Goal: Transaction & Acquisition: Purchase product/service

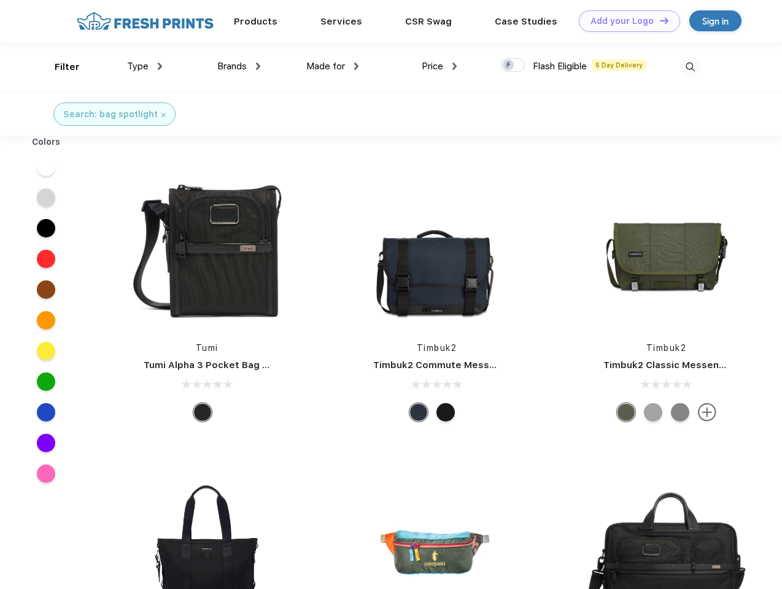
scroll to position [1, 0]
click at [625, 21] on link "Add your Logo Design Tool" at bounding box center [629, 20] width 101 height 21
click at [0, 0] on div "Design Tool" at bounding box center [0, 0] width 0 height 0
click at [659, 20] on link "Add your Logo Design Tool" at bounding box center [629, 20] width 101 height 21
click at [59, 67] on div "Filter" at bounding box center [67, 67] width 25 height 14
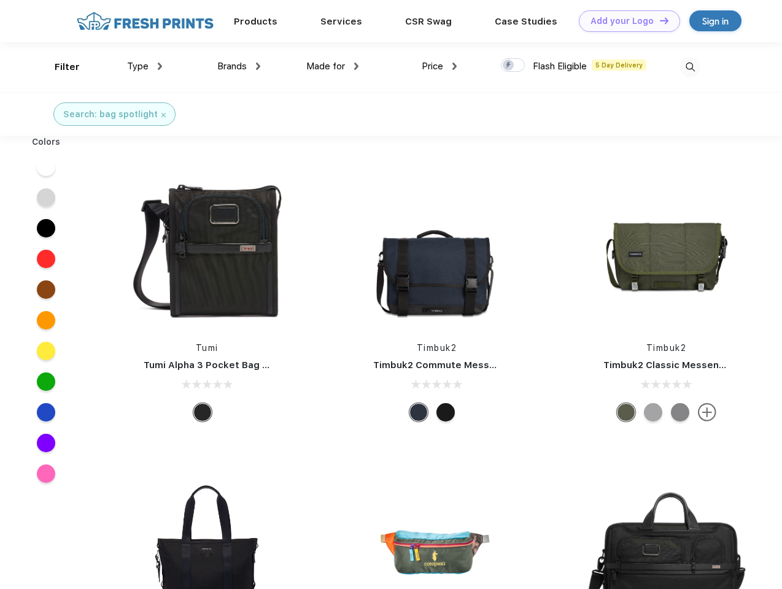
click at [145, 66] on span "Type" at bounding box center [137, 66] width 21 height 11
click at [239, 66] on span "Brands" at bounding box center [231, 66] width 29 height 11
click at [333, 66] on span "Made for" at bounding box center [325, 66] width 39 height 11
click at [439, 66] on span "Price" at bounding box center [432, 66] width 21 height 11
click at [513, 66] on div at bounding box center [513, 65] width 24 height 14
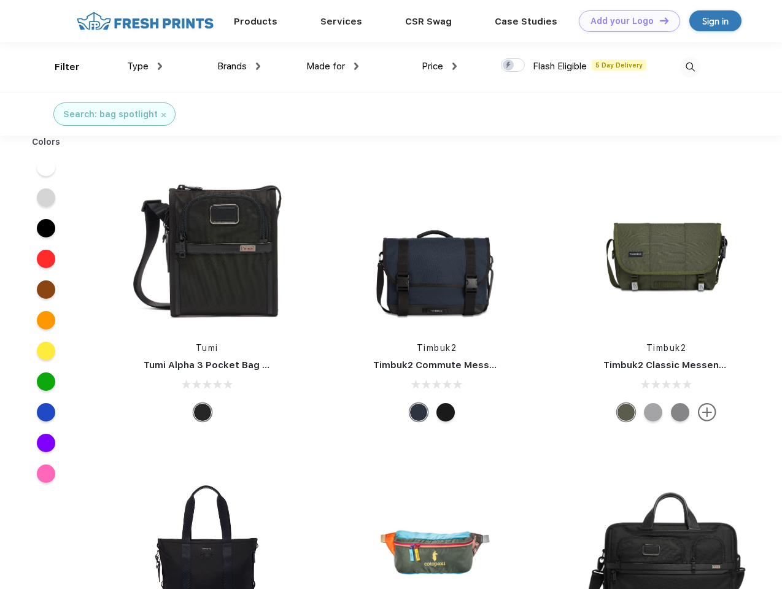
click at [509, 66] on input "checkbox" at bounding box center [505, 62] width 8 height 8
click at [690, 67] on img at bounding box center [690, 67] width 20 height 20
